Goal: Task Accomplishment & Management: Manage account settings

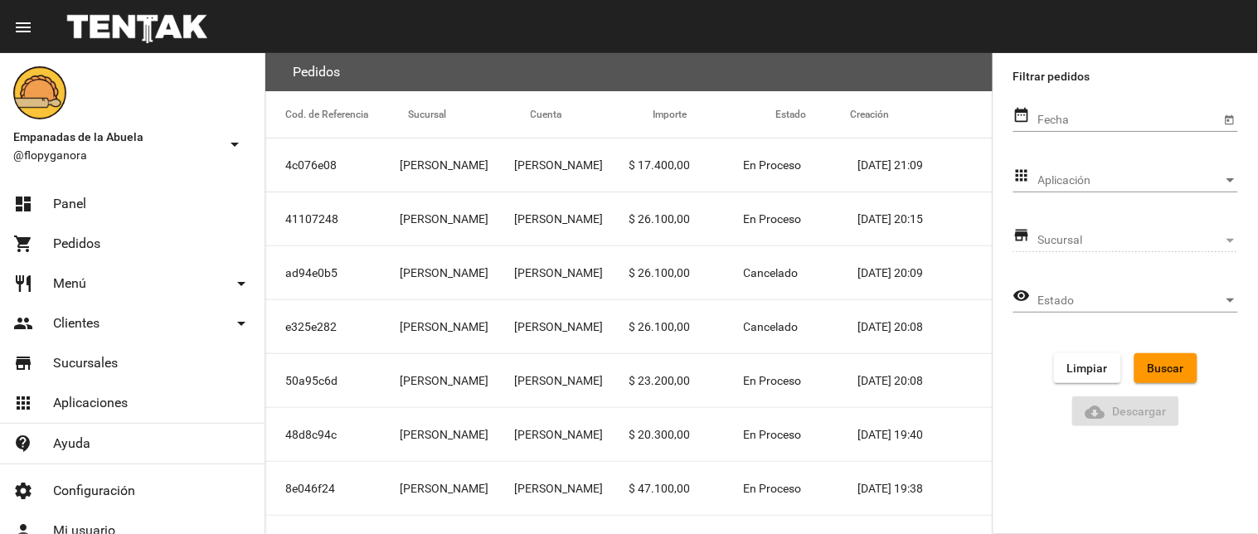
click at [135, 199] on link "dashboard Panel" at bounding box center [132, 204] width 264 height 40
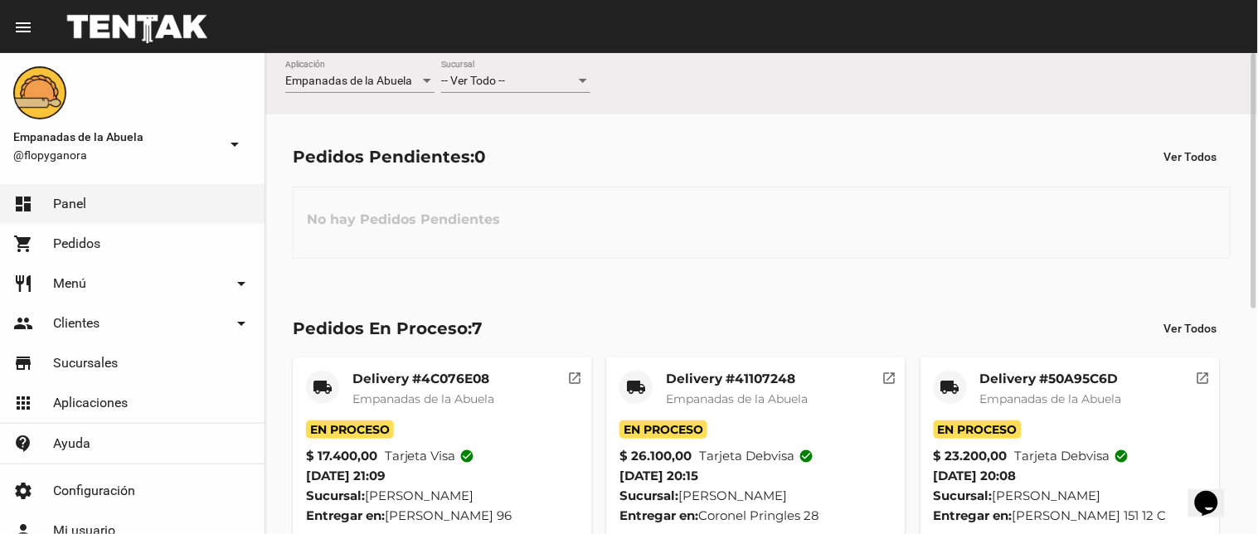
click at [582, 83] on div at bounding box center [583, 81] width 8 height 4
click at [655, 271] on div at bounding box center [629, 267] width 1258 height 534
click at [582, 81] on div at bounding box center [583, 81] width 8 height 4
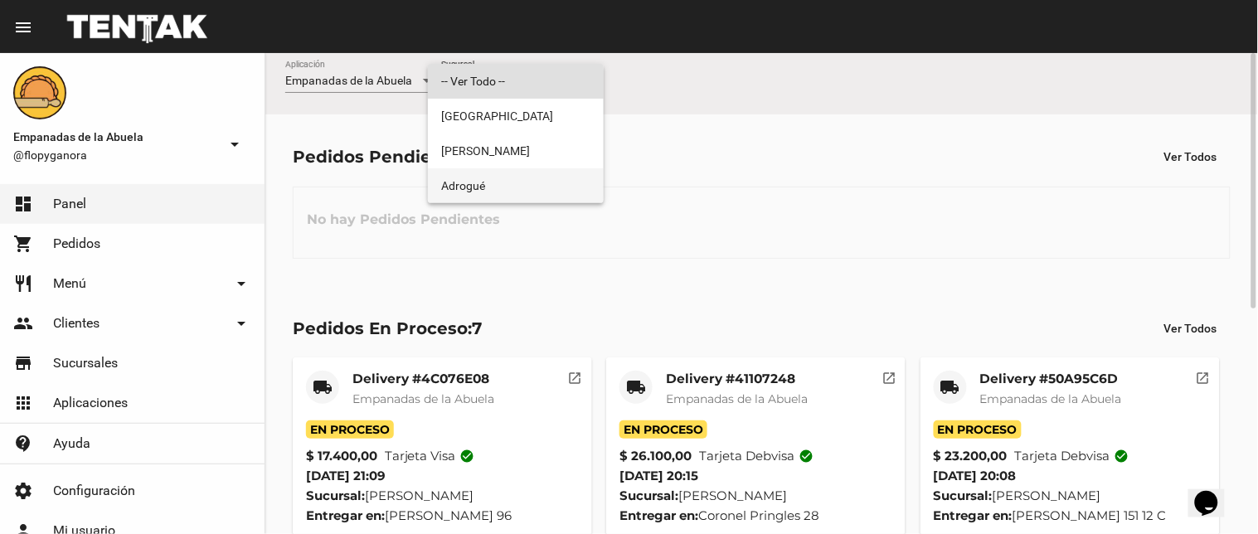
drag, startPoint x: 545, startPoint y: 186, endPoint x: 544, endPoint y: 164, distance: 21.6
click at [545, 187] on span "Adrogué" at bounding box center [515, 185] width 149 height 35
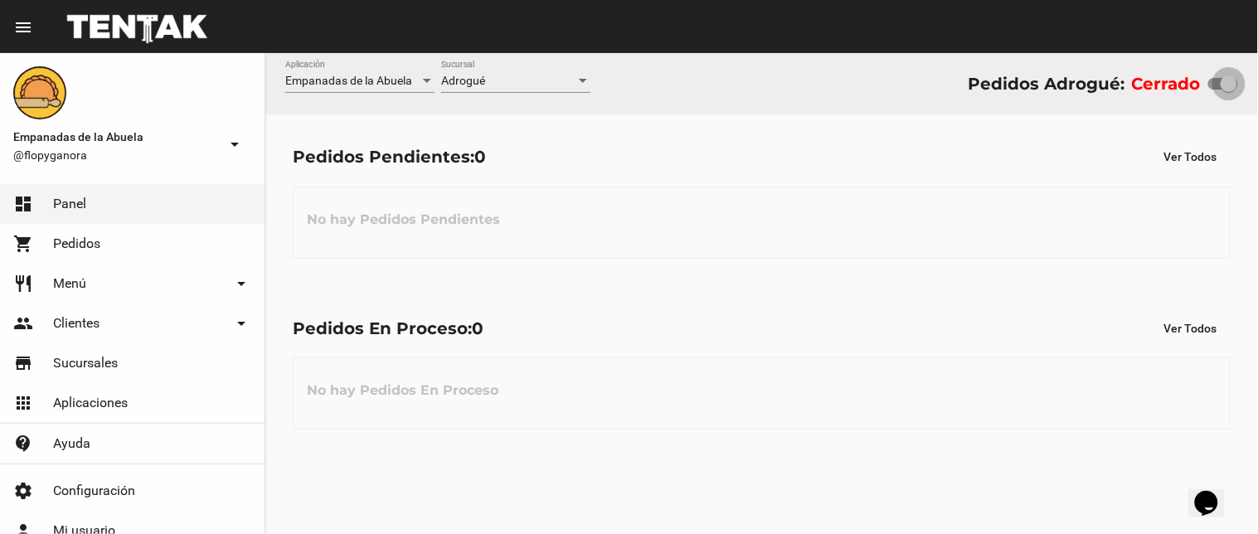
drag, startPoint x: 1225, startPoint y: 86, endPoint x: 1241, endPoint y: 89, distance: 16.8
click at [1241, 89] on div "Empanadas de la Abuela Aplicación Adrogué Sucursal Pedidos Adrogué: Cerrado" at bounding box center [761, 83] width 992 height 61
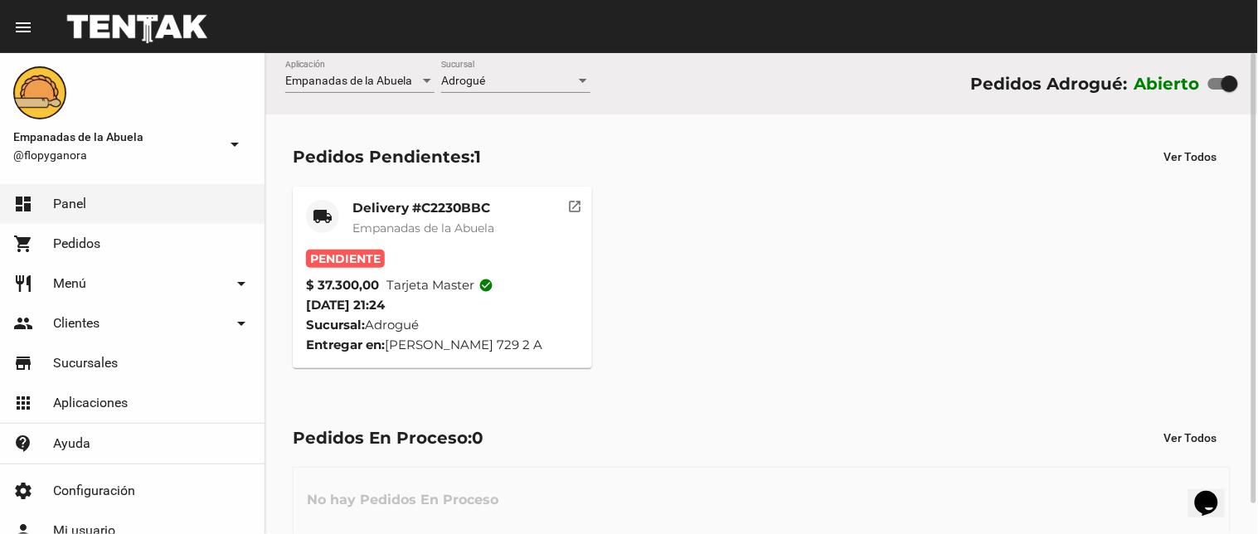
click at [440, 211] on mat-card-title "Delivery #C2230BBC" at bounding box center [423, 208] width 142 height 17
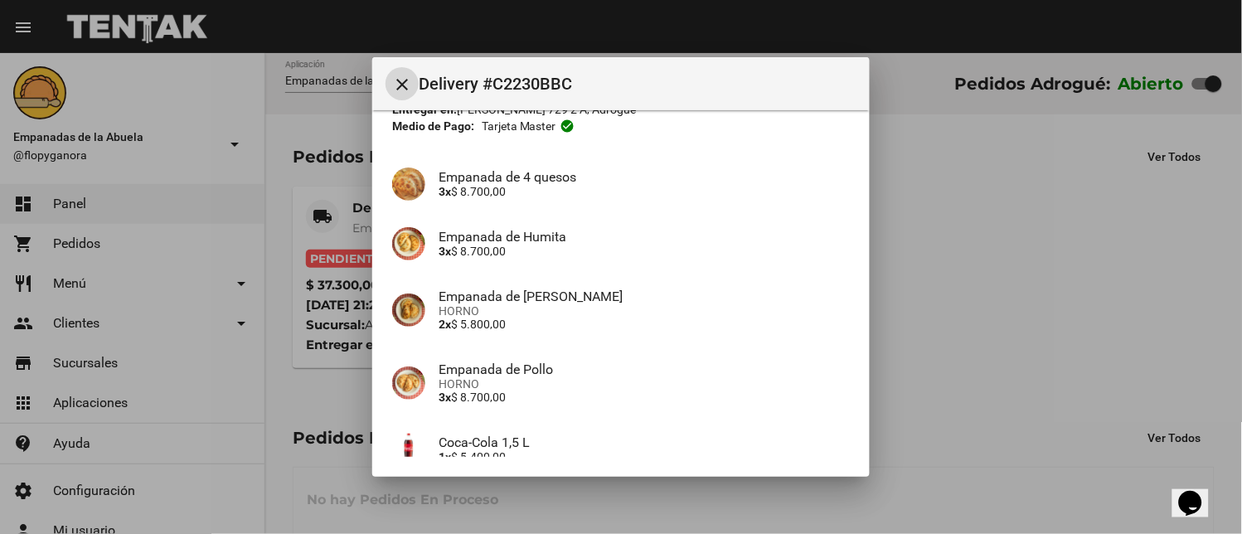
scroll to position [246, 0]
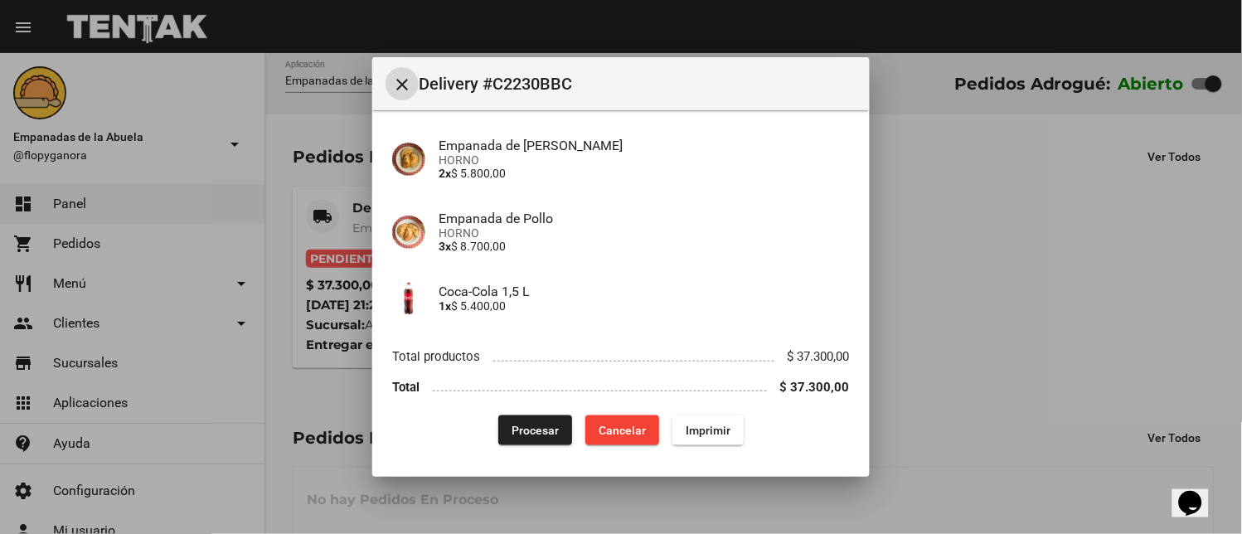
click at [698, 426] on span "Imprimir" at bounding box center [708, 430] width 45 height 13
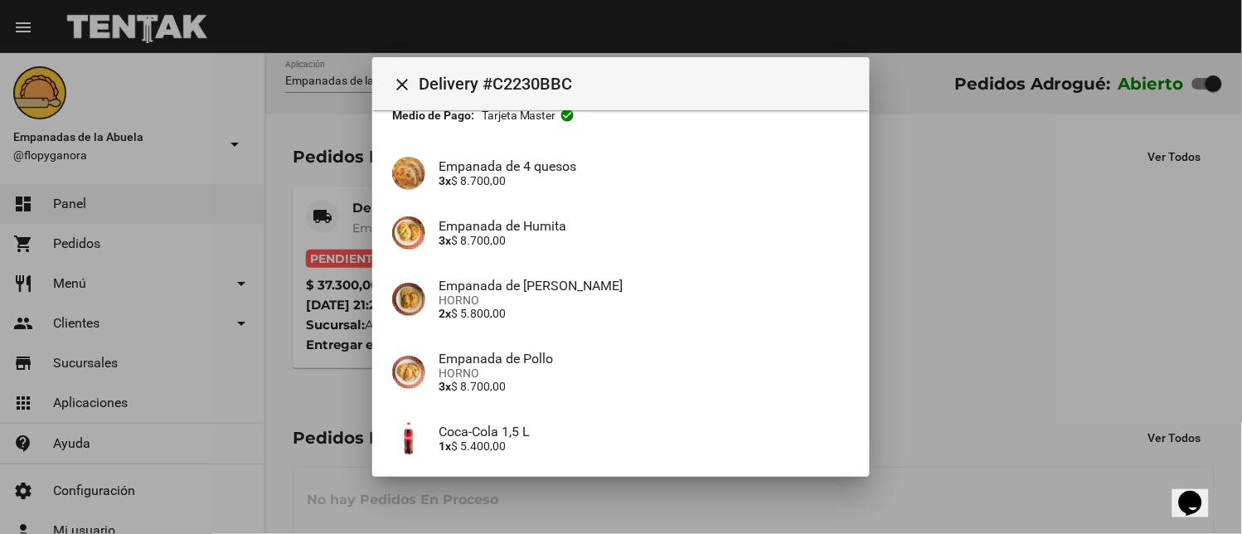
scroll to position [246, 0]
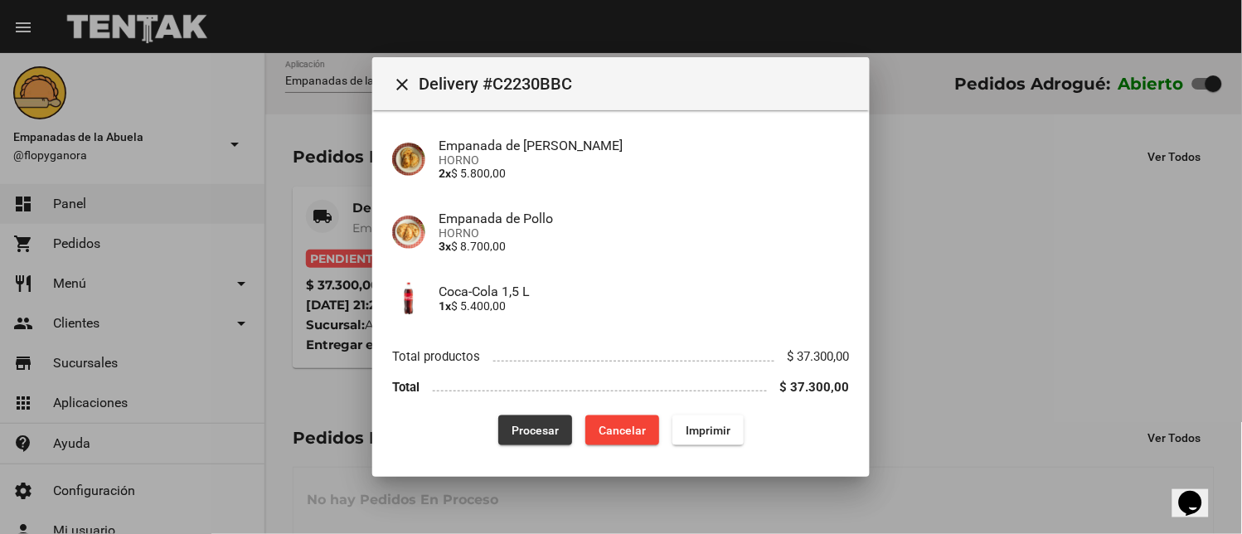
drag, startPoint x: 517, startPoint y: 418, endPoint x: 511, endPoint y: 396, distance: 22.3
click at [517, 419] on button "Procesar" at bounding box center [535, 430] width 74 height 30
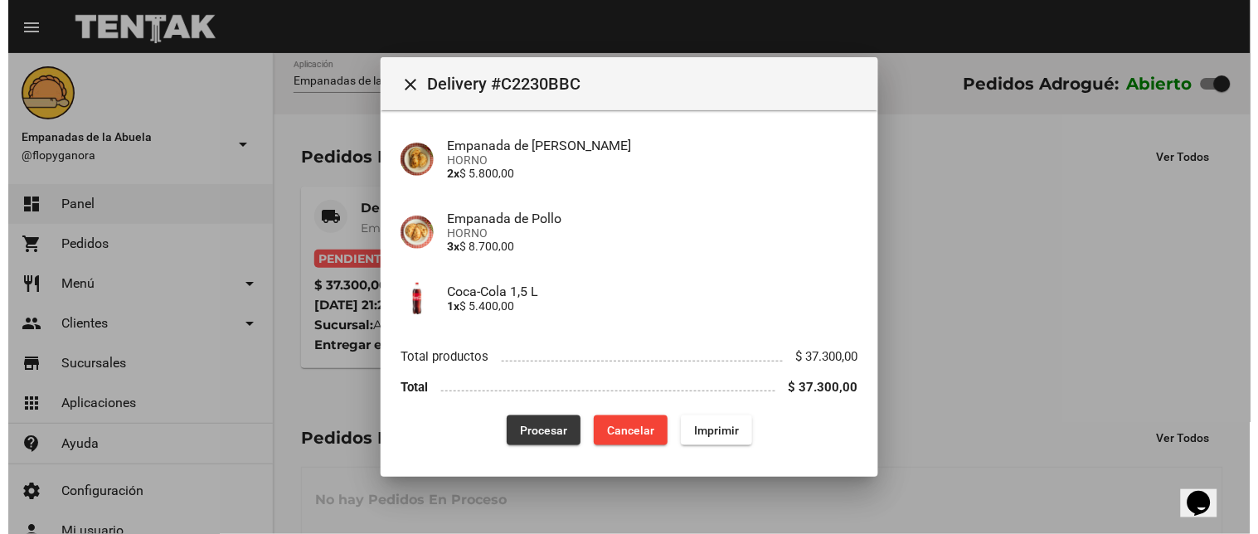
scroll to position [0, 0]
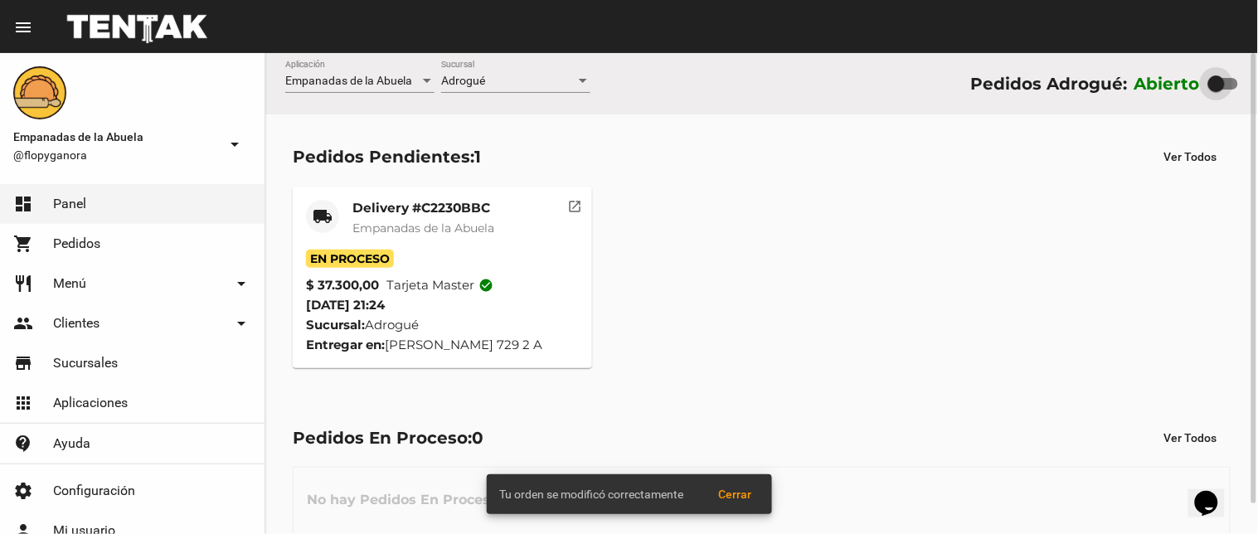
drag, startPoint x: 1233, startPoint y: 77, endPoint x: 1204, endPoint y: 75, distance: 29.1
click at [1204, 75] on div "Abierto" at bounding box center [1186, 83] width 104 height 27
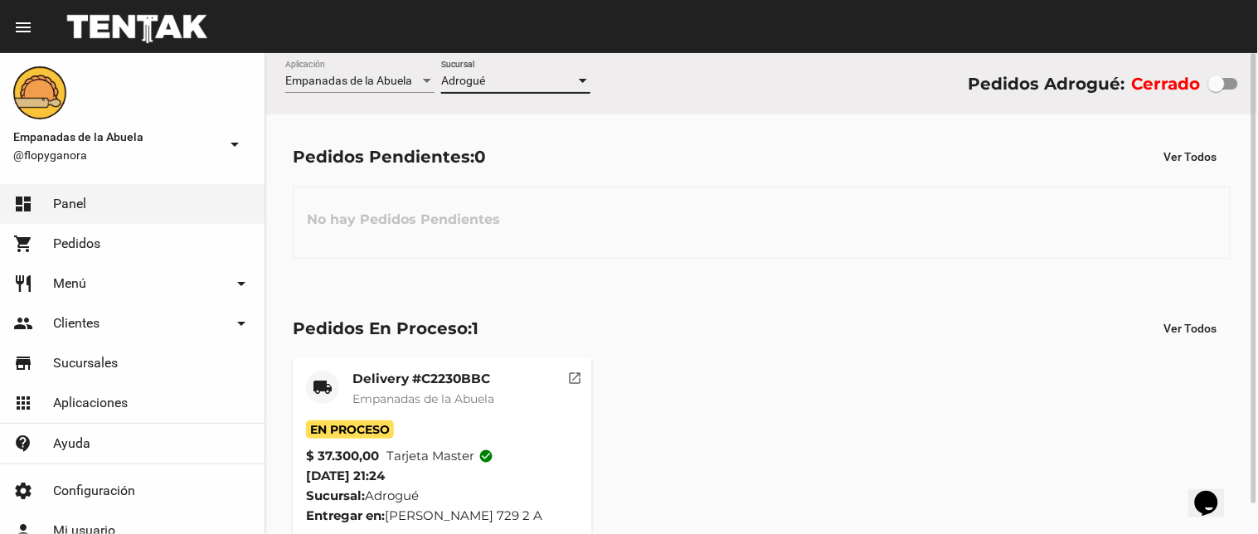
click at [584, 79] on div at bounding box center [583, 81] width 8 height 4
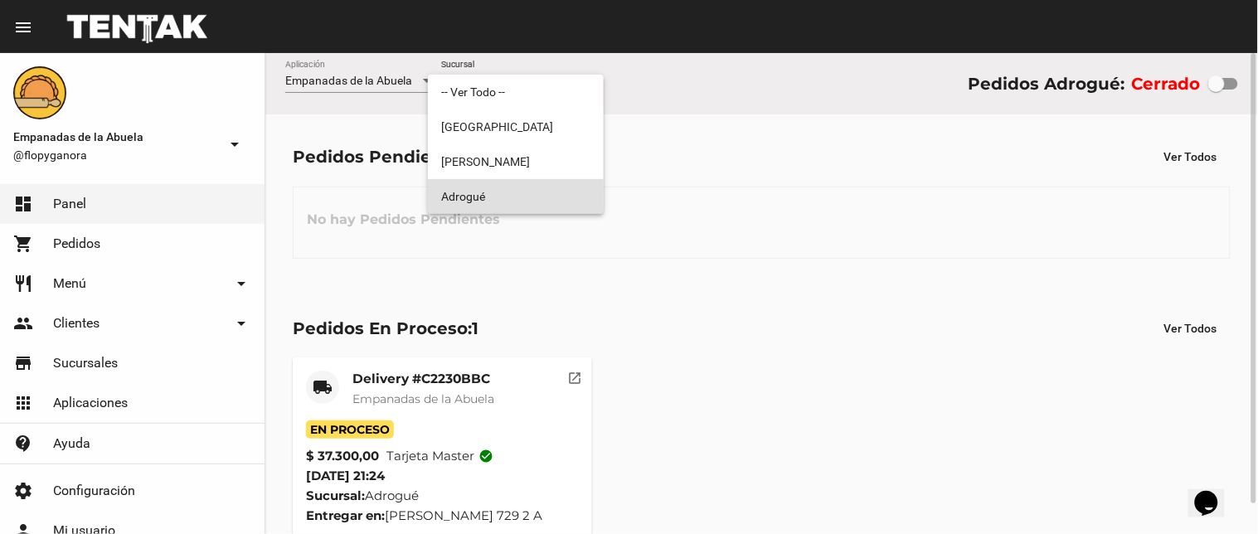
drag, startPoint x: 778, startPoint y: 327, endPoint x: 769, endPoint y: 307, distance: 22.3
click at [780, 326] on div at bounding box center [629, 267] width 1258 height 534
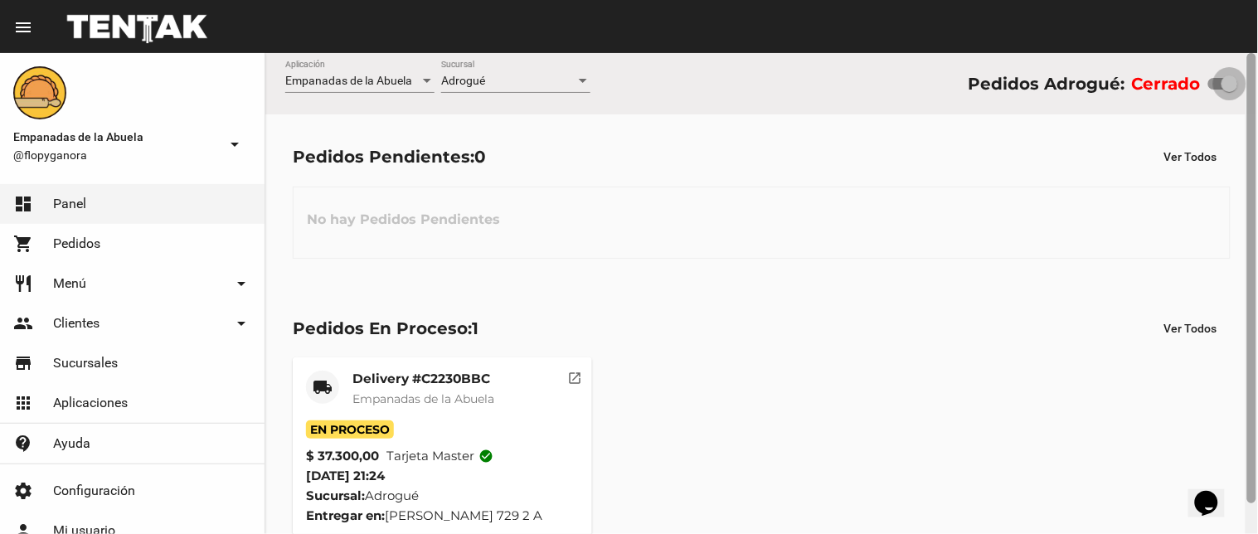
drag, startPoint x: 1220, startPoint y: 83, endPoint x: 1257, endPoint y: 81, distance: 36.5
click at [1257, 81] on div "Empanadas de la Abuela Aplicación Adrogué Sucursal Pedidos Adrogué: Cerrado Ped…" at bounding box center [761, 293] width 992 height 481
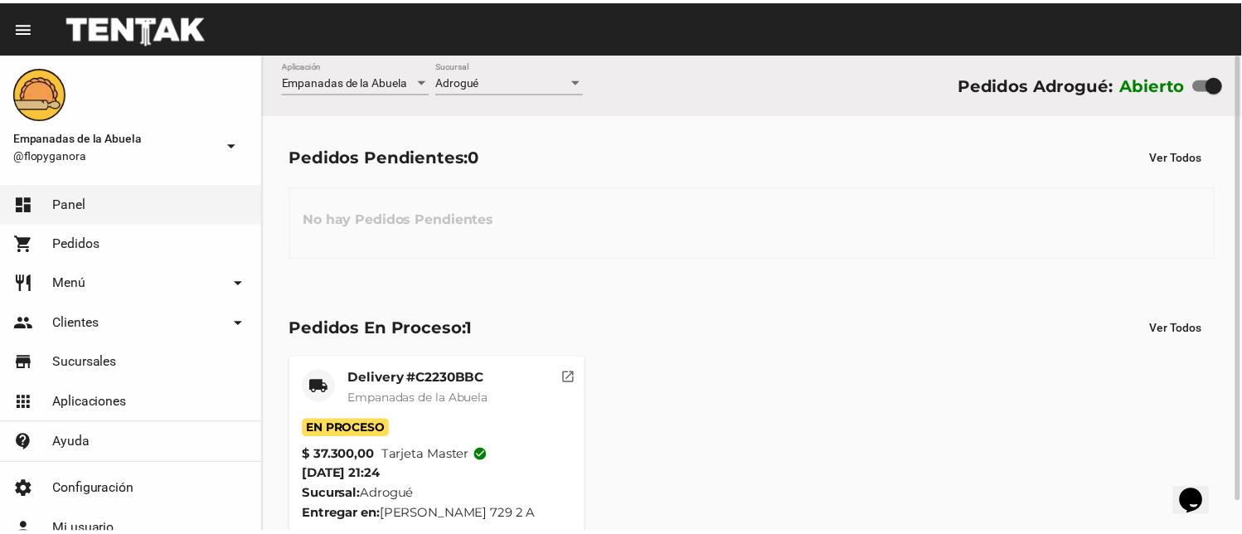
scroll to position [32, 0]
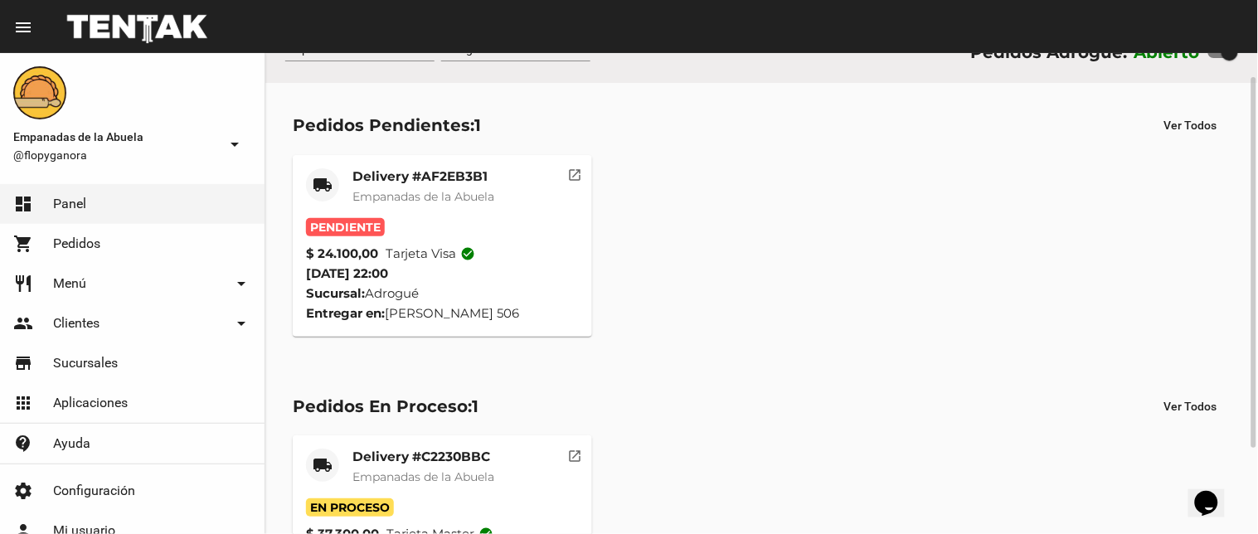
click at [446, 176] on mat-card-title "Delivery #AF2EB3B1" at bounding box center [423, 176] width 142 height 17
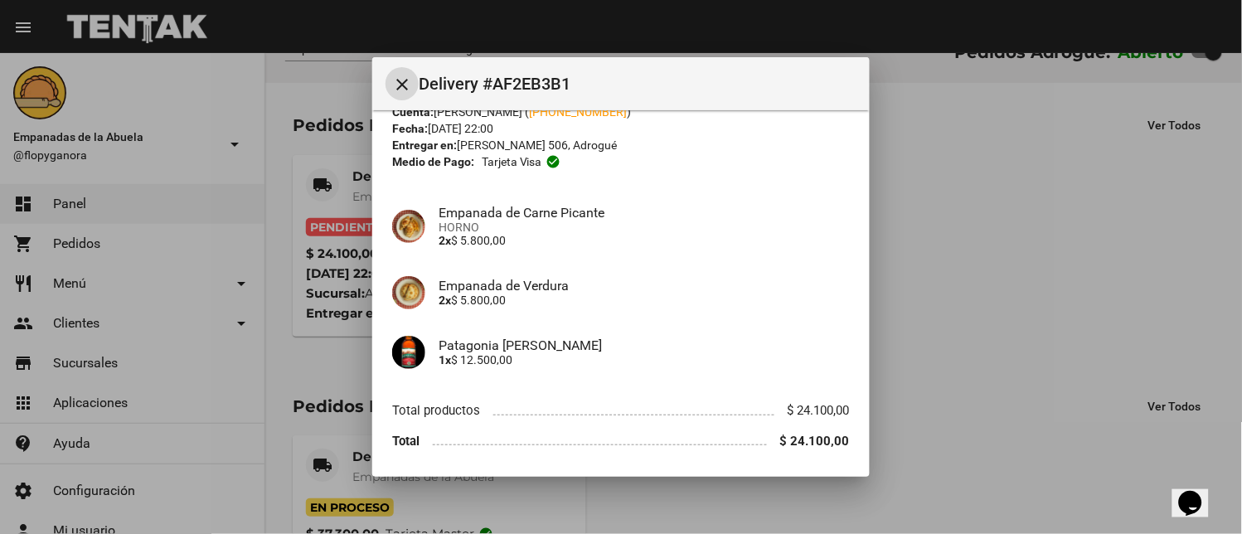
scroll to position [114, 0]
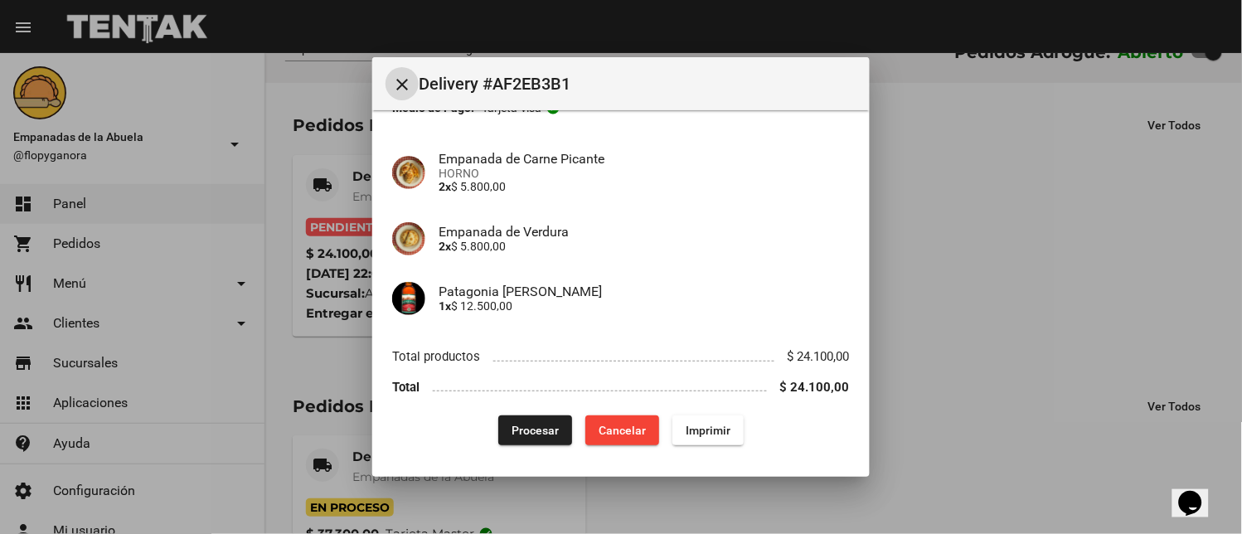
click at [691, 425] on span "Imprimir" at bounding box center [708, 430] width 45 height 13
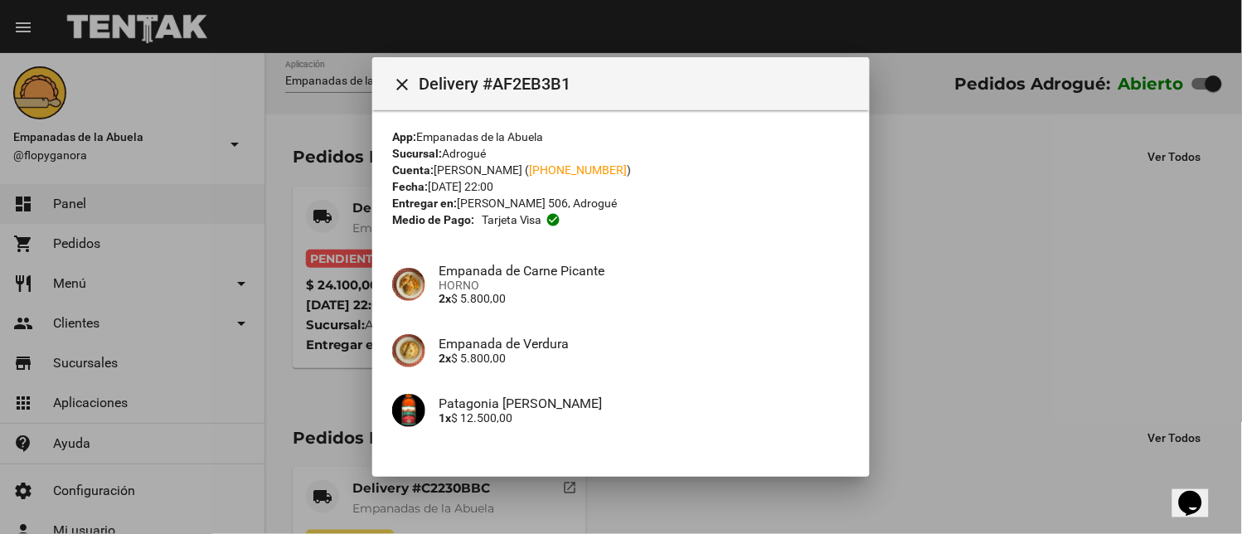
scroll to position [114, 0]
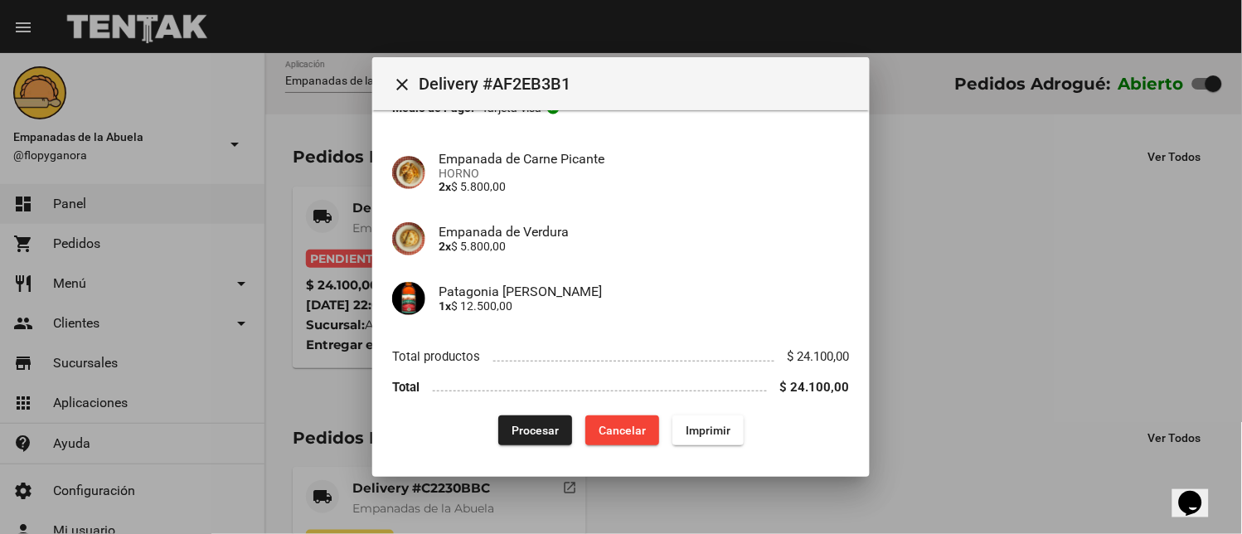
click at [526, 420] on button "Procesar" at bounding box center [535, 430] width 74 height 30
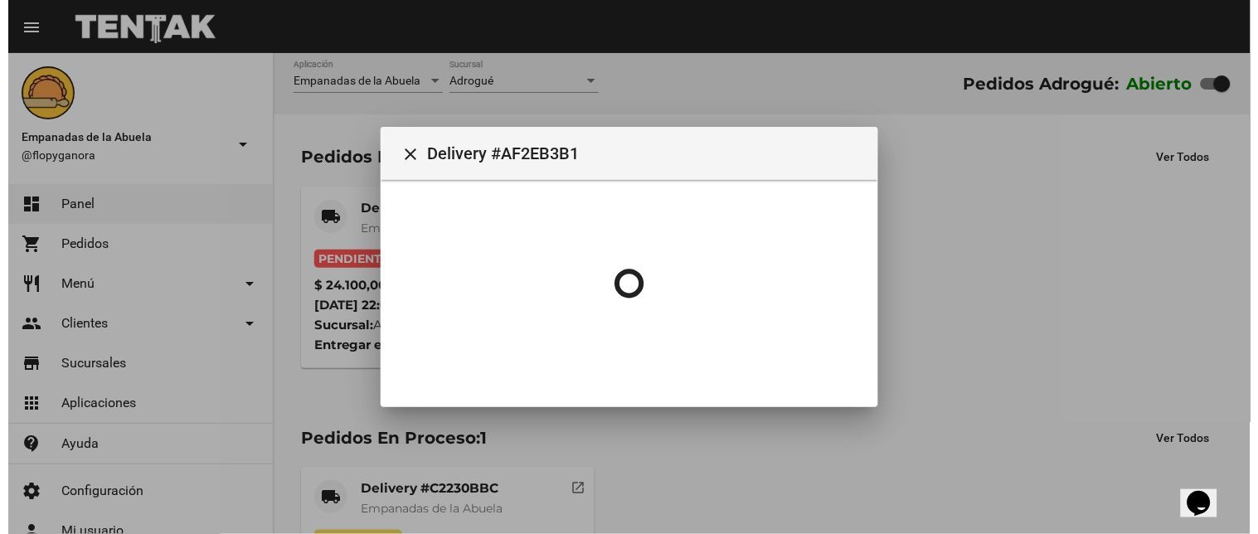
scroll to position [0, 0]
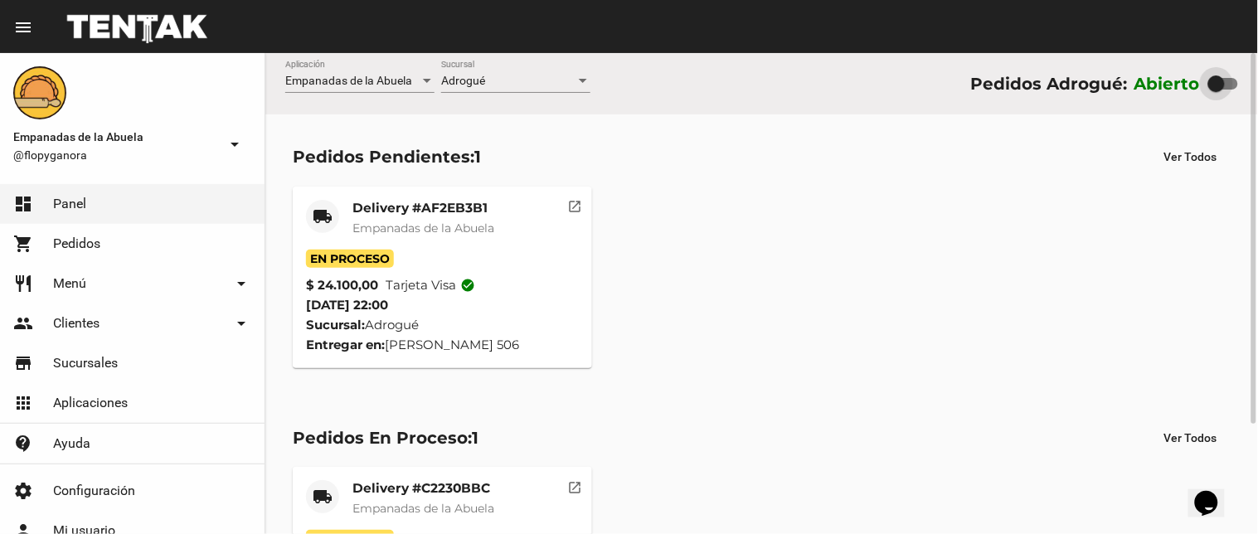
drag, startPoint x: 1228, startPoint y: 81, endPoint x: 1148, endPoint y: 87, distance: 79.8
click at [1175, 70] on div "Abierto" at bounding box center [1186, 83] width 104 height 27
checkbox input "false"
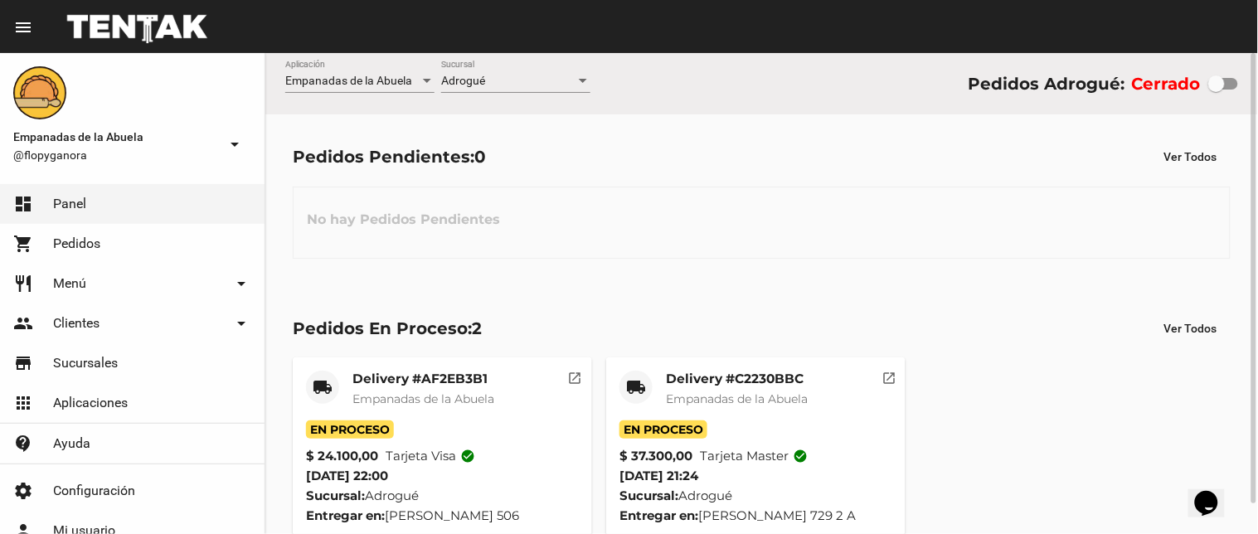
click at [584, 77] on div at bounding box center [582, 81] width 15 height 13
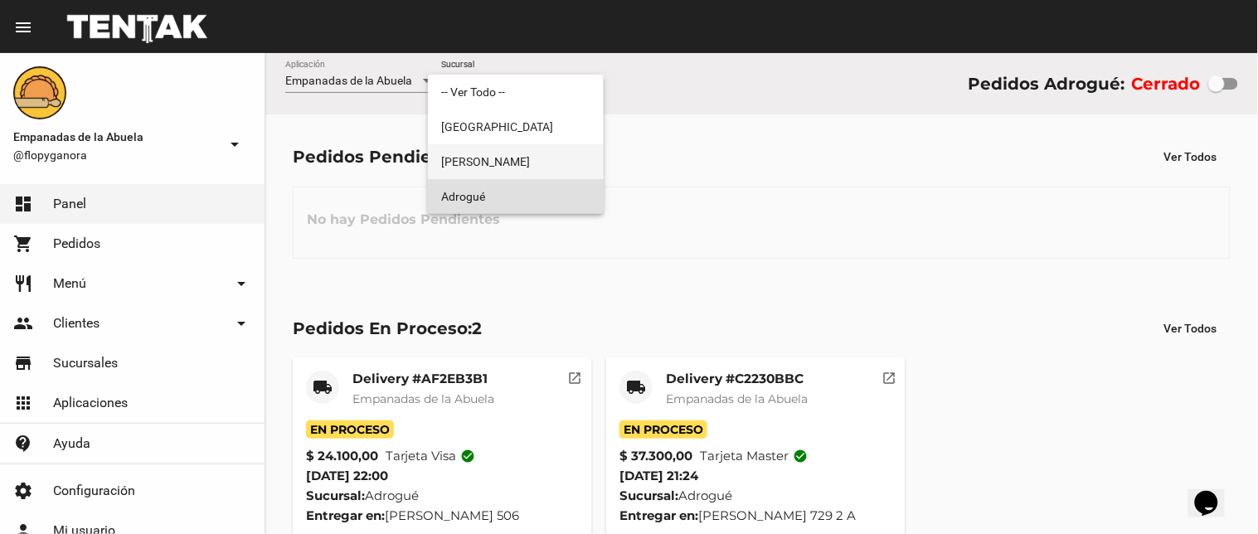
click at [548, 168] on span "[PERSON_NAME]" at bounding box center [515, 161] width 149 height 35
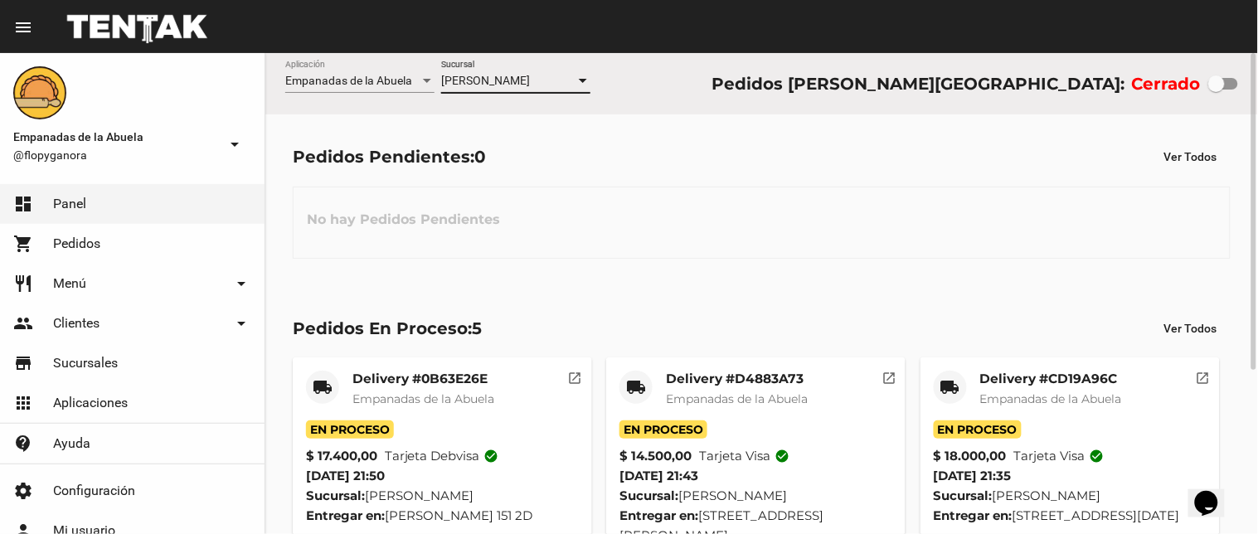
click at [583, 81] on div at bounding box center [583, 81] width 8 height 4
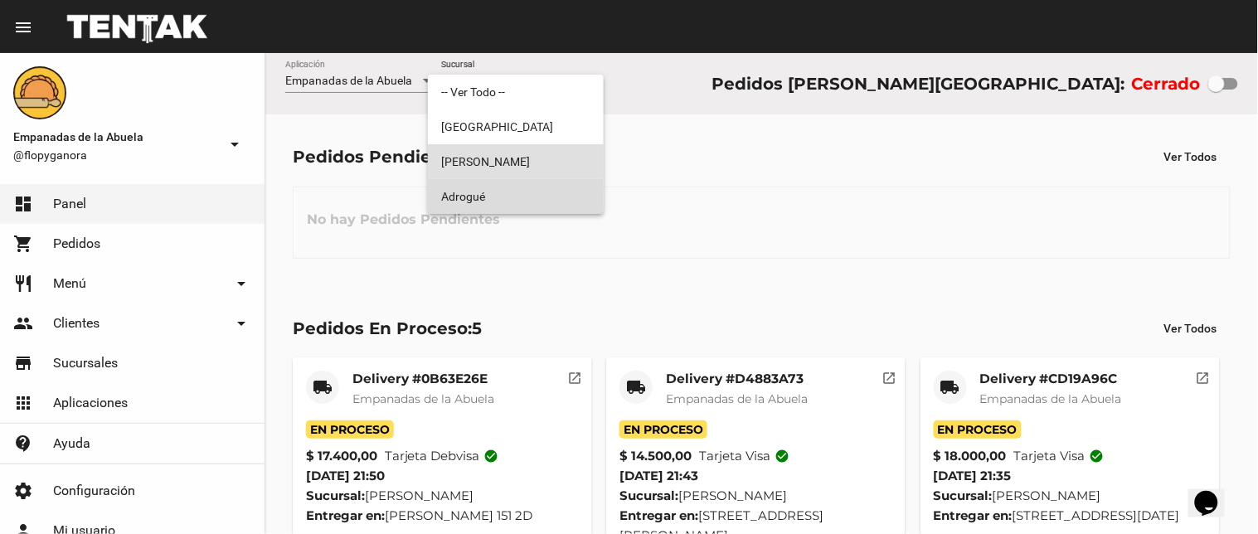
click at [544, 194] on span "Adrogué" at bounding box center [515, 196] width 149 height 35
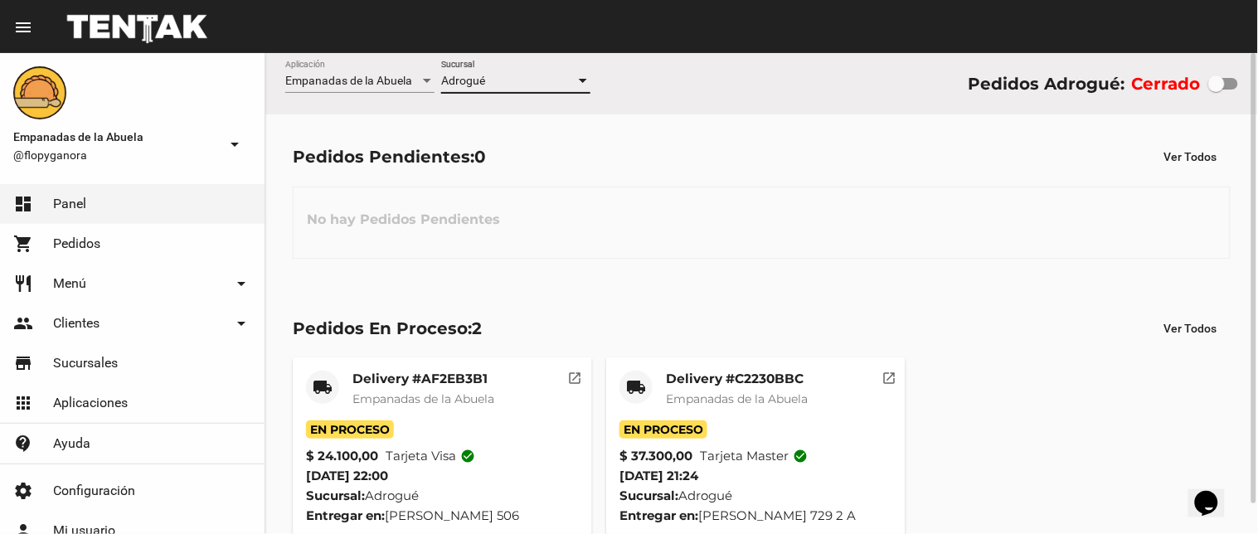
click at [579, 84] on div at bounding box center [582, 81] width 15 height 13
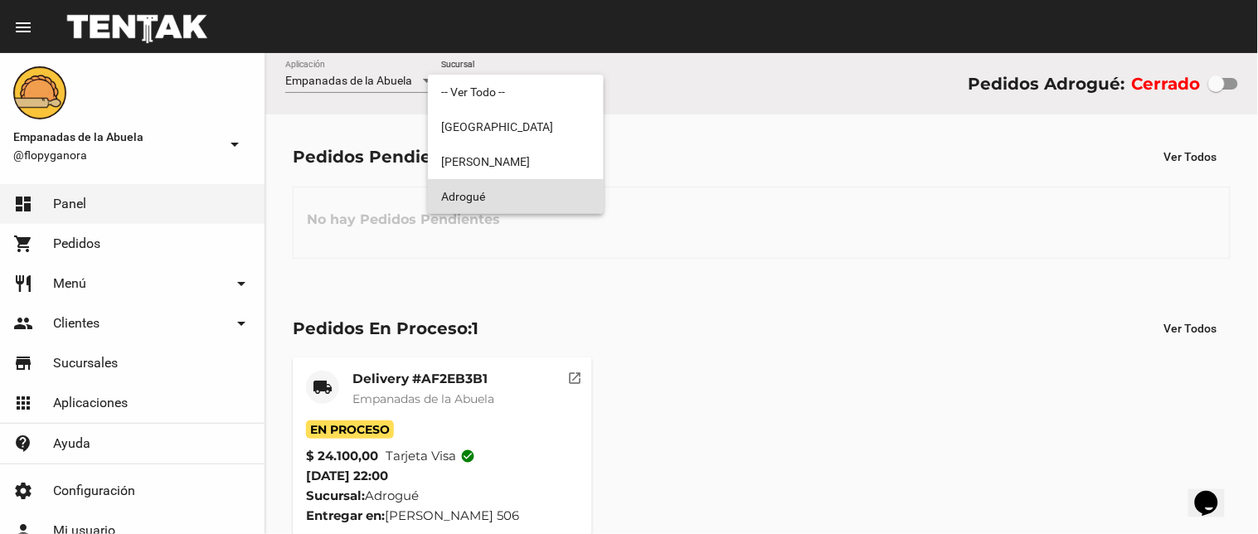
click at [411, 379] on div at bounding box center [629, 267] width 1258 height 534
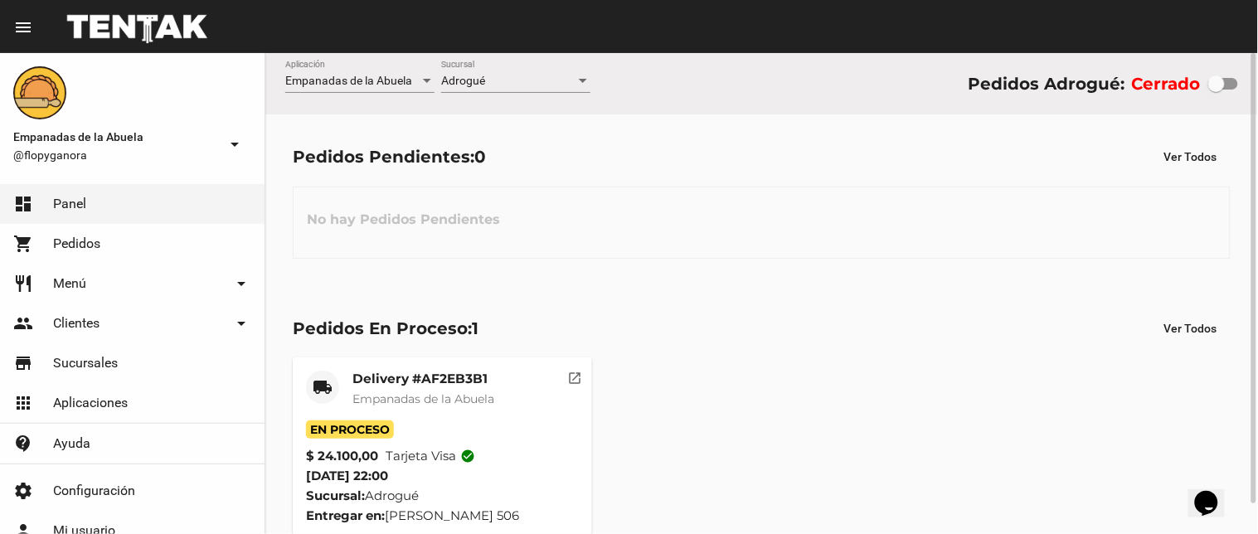
click at [432, 378] on mat-card-title "Delivery #AF2EB3B1" at bounding box center [423, 379] width 142 height 17
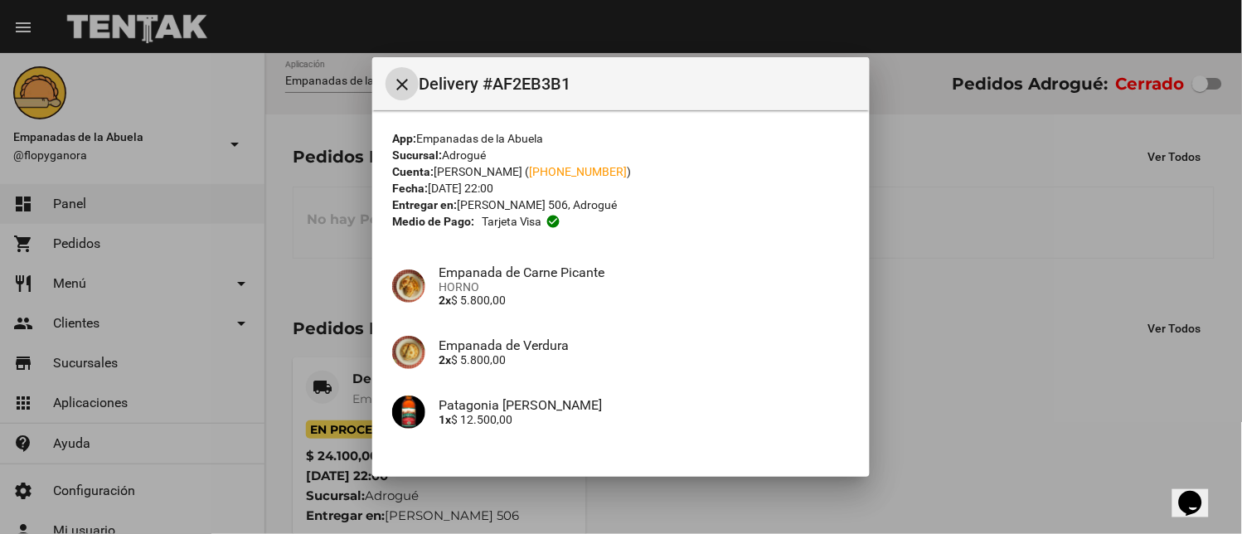
scroll to position [114, 0]
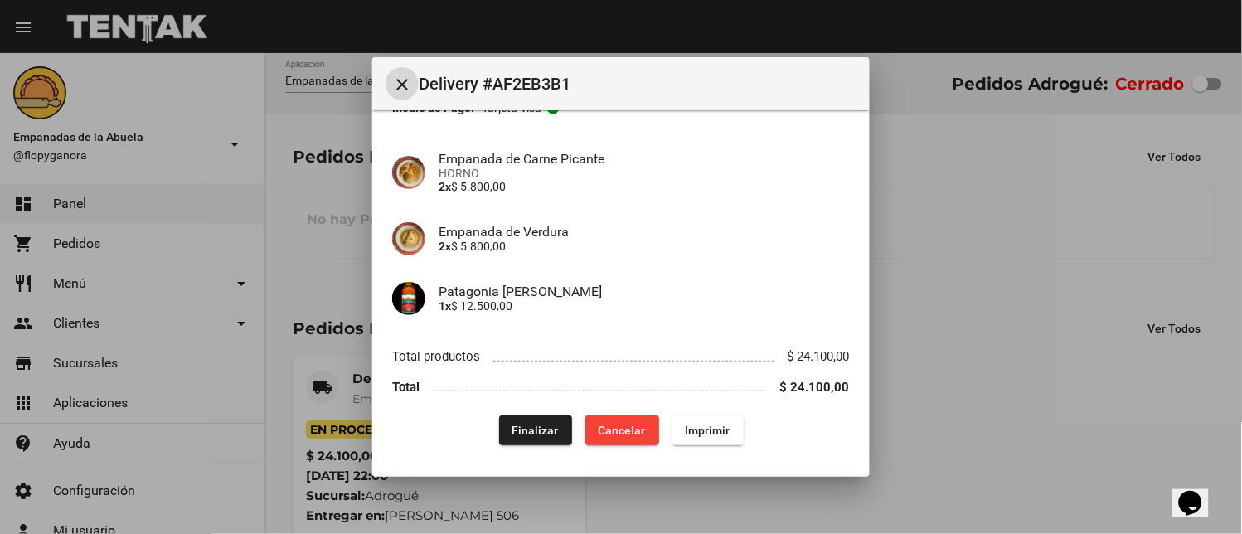
drag, startPoint x: 533, startPoint y: 428, endPoint x: 531, endPoint y: 405, distance: 23.3
click at [532, 428] on span "Finalizar" at bounding box center [535, 430] width 46 height 13
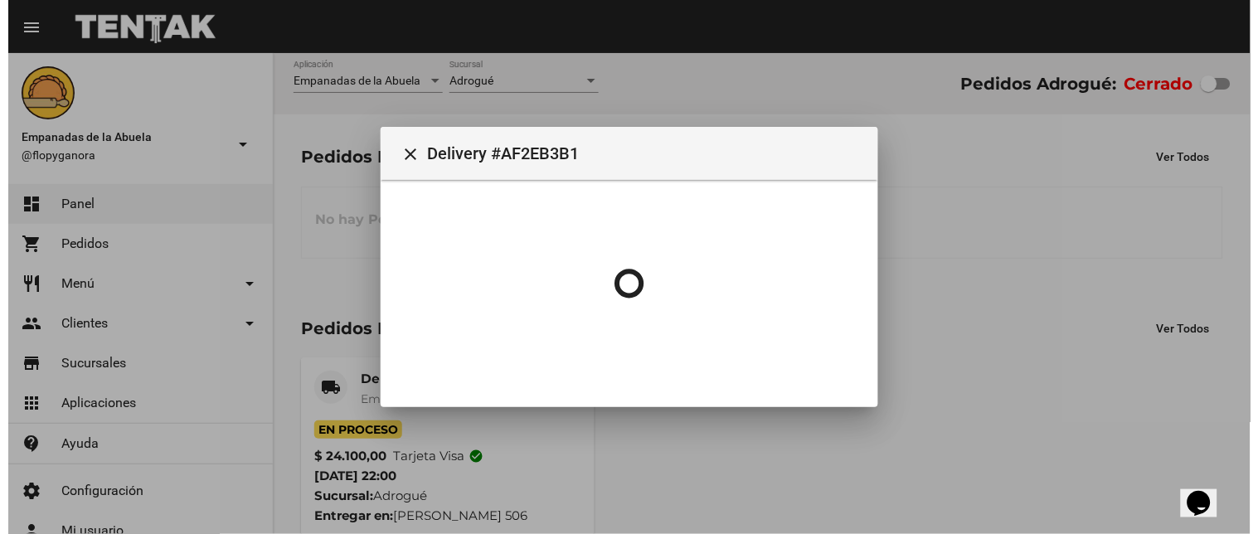
scroll to position [0, 0]
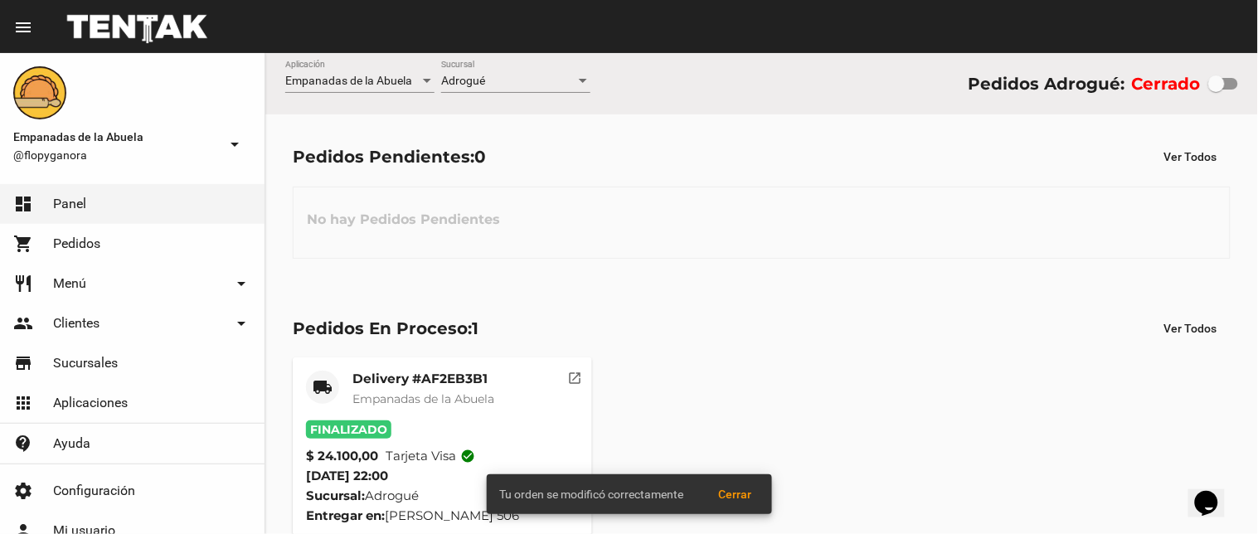
click at [582, 80] on div at bounding box center [583, 81] width 8 height 4
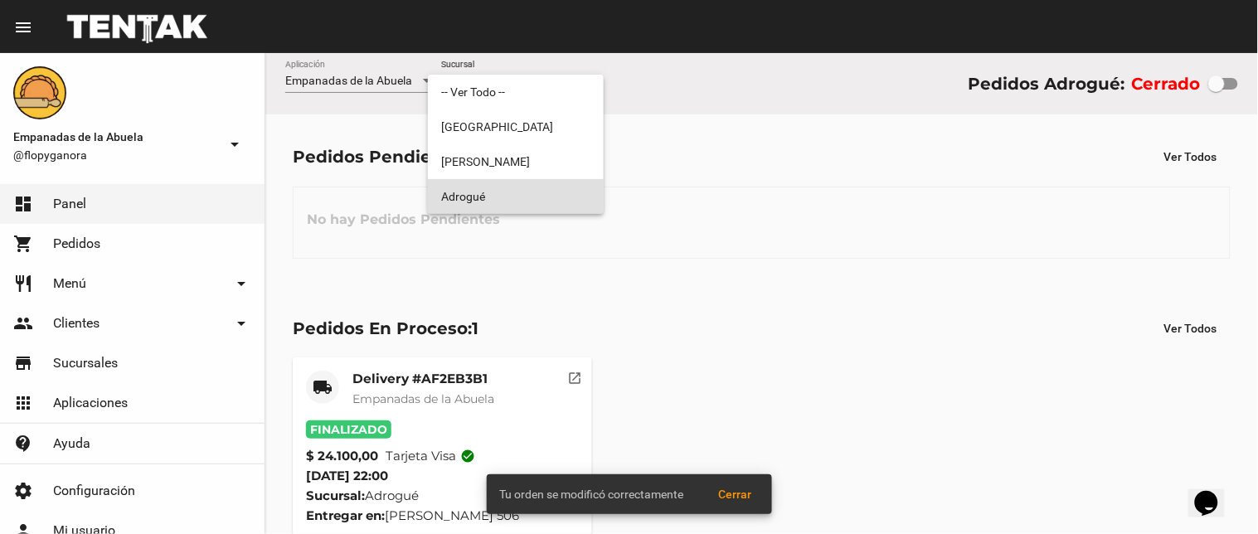
click at [558, 189] on span "Adrogué" at bounding box center [515, 196] width 149 height 35
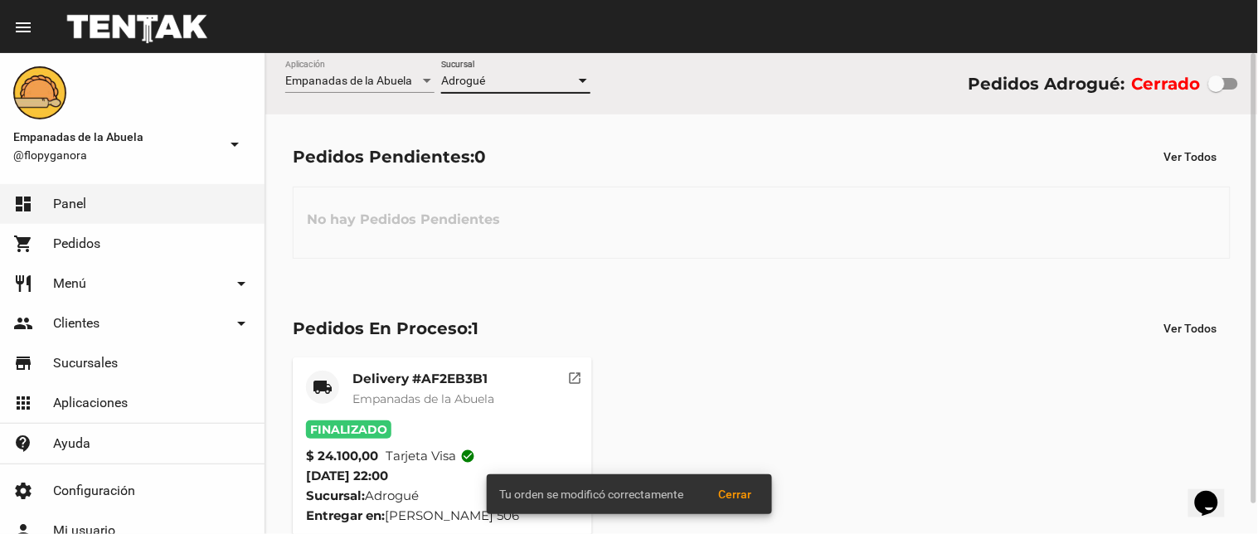
click at [582, 78] on div at bounding box center [582, 81] width 15 height 13
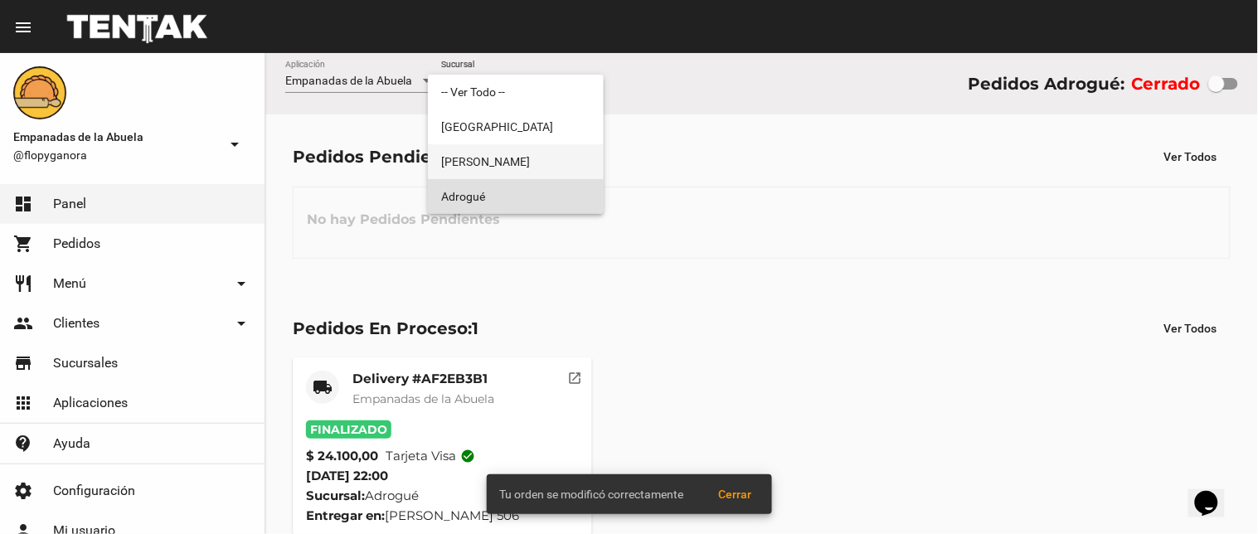
click at [565, 153] on span "[PERSON_NAME]" at bounding box center [515, 161] width 149 height 35
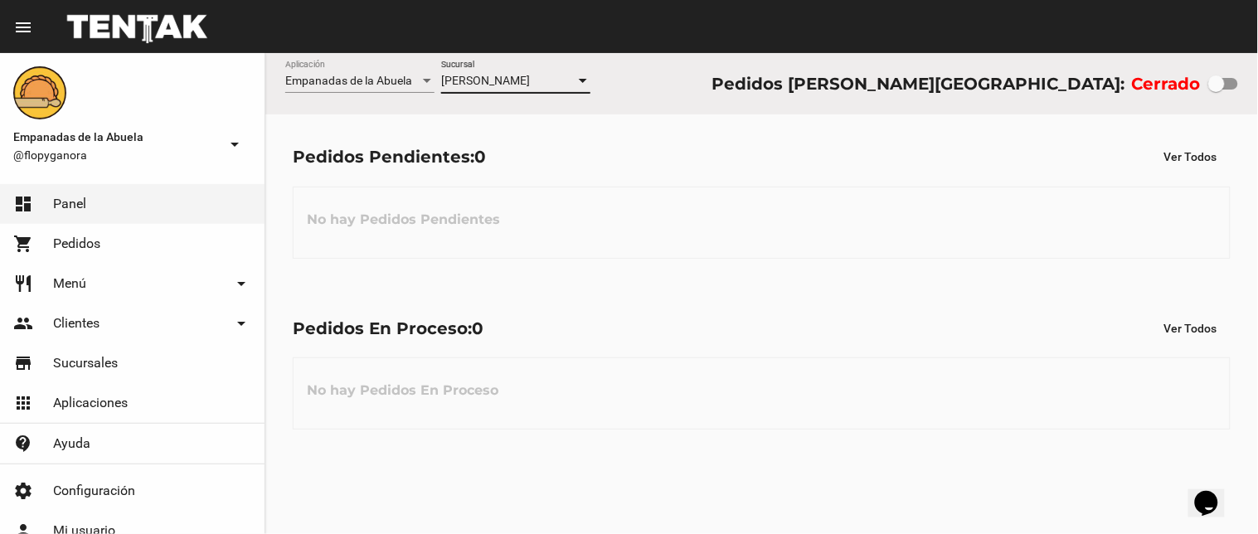
click at [584, 78] on div at bounding box center [582, 81] width 15 height 13
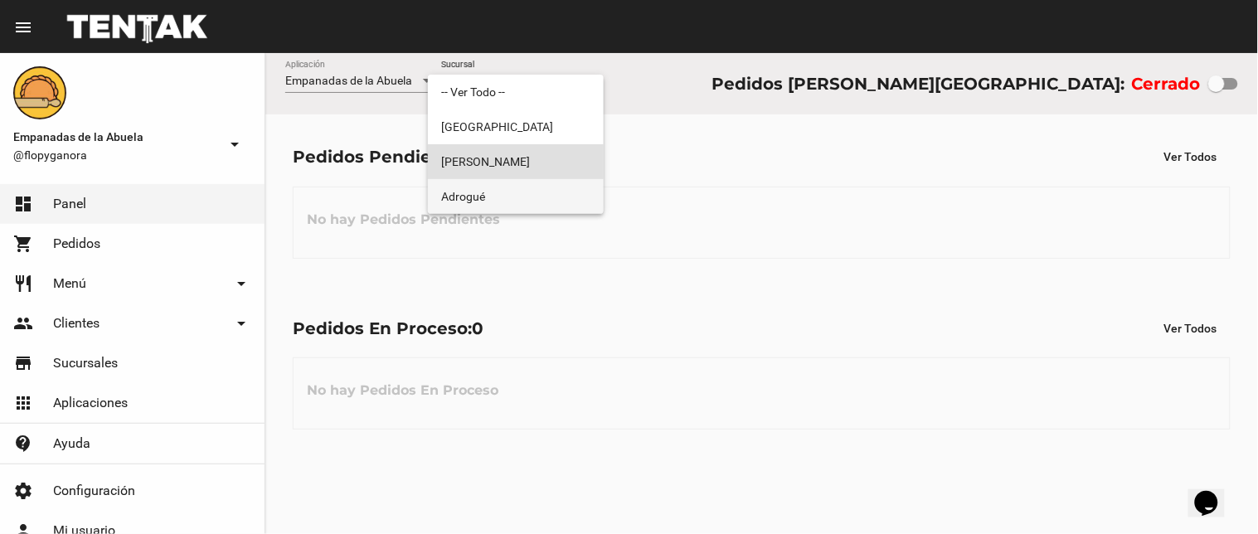
click at [561, 187] on span "Adrogué" at bounding box center [515, 196] width 149 height 35
